Goal: Information Seeking & Learning: Find specific fact

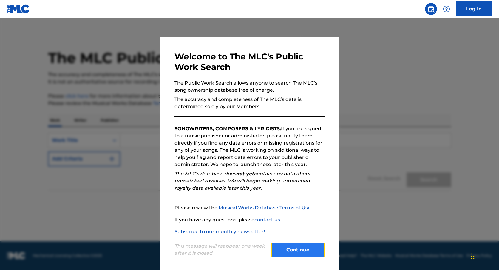
click at [314, 245] on button "Continue" at bounding box center [298, 249] width 54 height 15
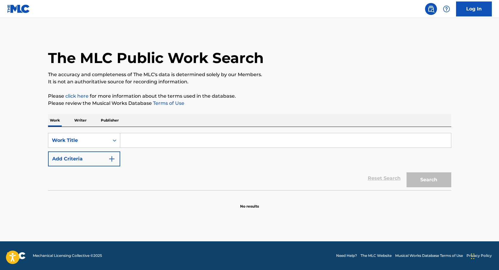
click at [203, 143] on input "Search Form" at bounding box center [285, 140] width 331 height 14
type input "rebelion"
click at [406, 172] on button "Search" at bounding box center [428, 179] width 45 height 15
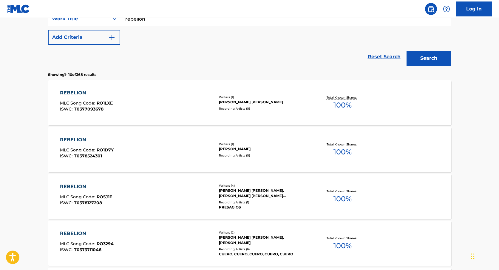
scroll to position [122, 0]
click at [89, 42] on button "Add Criteria" at bounding box center [84, 37] width 72 height 15
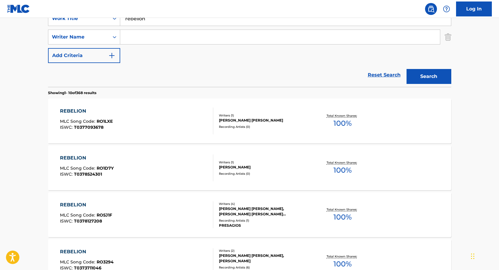
click at [151, 42] on input "Search Form" at bounding box center [280, 37] width 320 height 14
type input "arroyo"
click at [406, 69] on button "Search" at bounding box center [428, 76] width 45 height 15
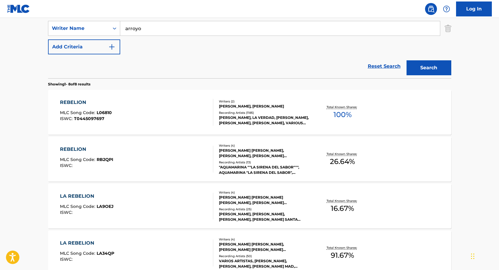
scroll to position [134, 0]
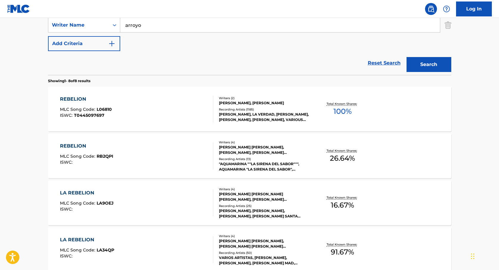
click at [136, 108] on div "REBELION MLC Song Code : L06810 ISWC : T0445097697" at bounding box center [136, 108] width 153 height 27
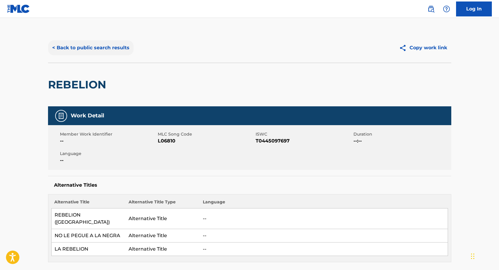
click at [96, 53] on button "< Back to public search results" at bounding box center [91, 47] width 86 height 15
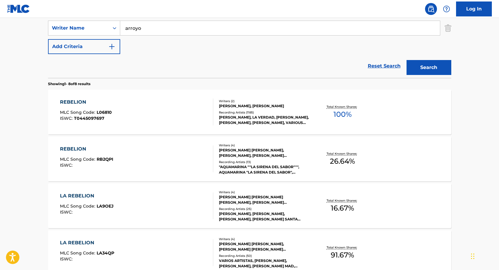
scroll to position [98, 0]
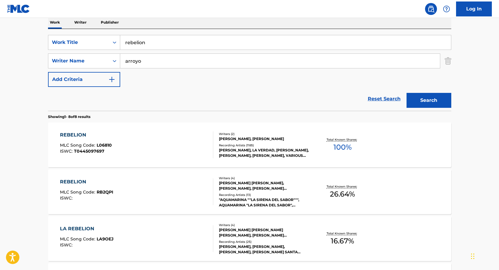
click at [177, 40] on input "rebelion" at bounding box center [285, 42] width 331 height 14
type input "wepa"
type input "acosta"
click at [406, 93] on button "Search" at bounding box center [428, 100] width 45 height 15
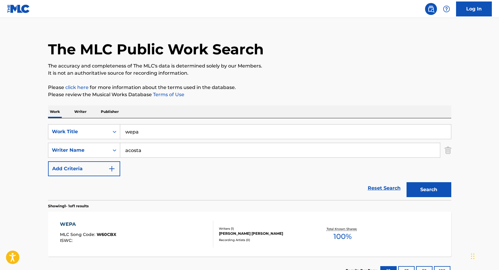
scroll to position [55, 0]
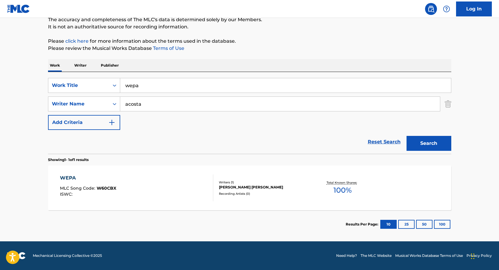
click at [174, 198] on div "WEPA MLC Song Code : W60CBX ISWC :" at bounding box center [136, 187] width 153 height 27
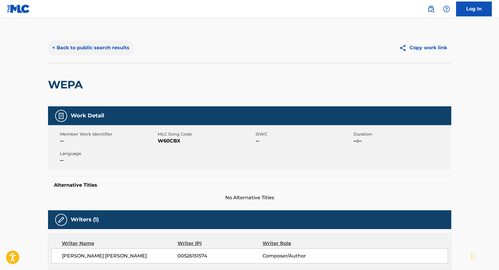
click at [87, 43] on button "< Back to public search results" at bounding box center [91, 47] width 86 height 15
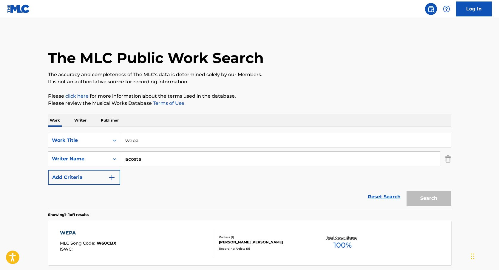
scroll to position [21, 0]
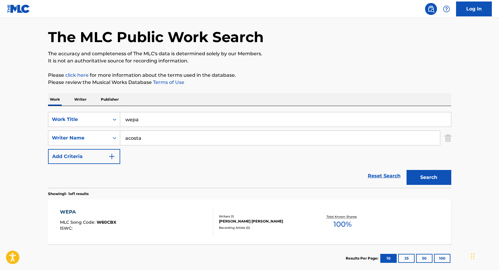
click at [156, 118] on input "wepa" at bounding box center [285, 119] width 331 height 14
type input "el platanal"
click at [406, 170] on button "Search" at bounding box center [428, 177] width 45 height 15
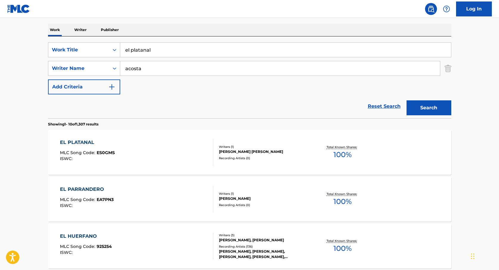
scroll to position [92, 0]
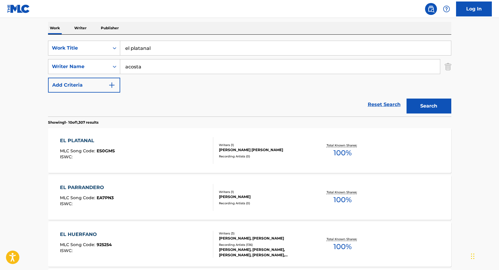
click at [95, 150] on span "MLC Song Code :" at bounding box center [78, 150] width 37 height 5
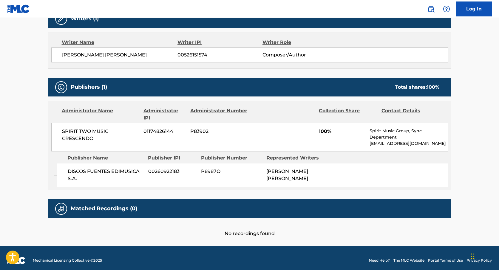
scroll to position [205, 0]
